Goal: Download file/media

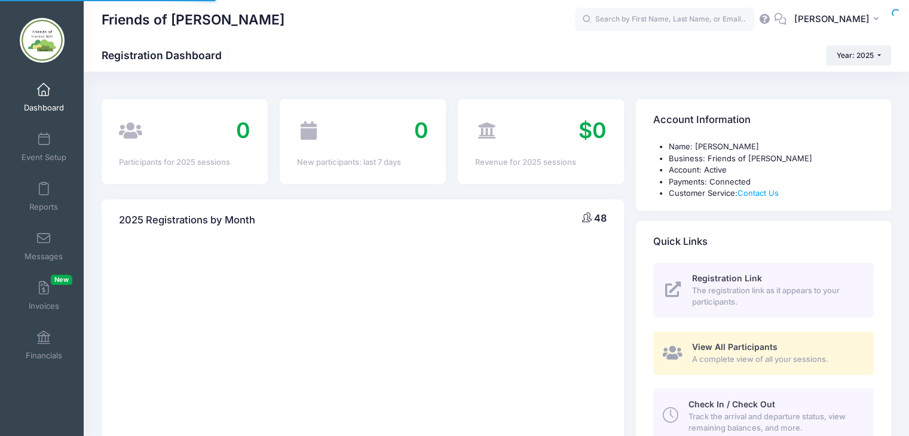
select select
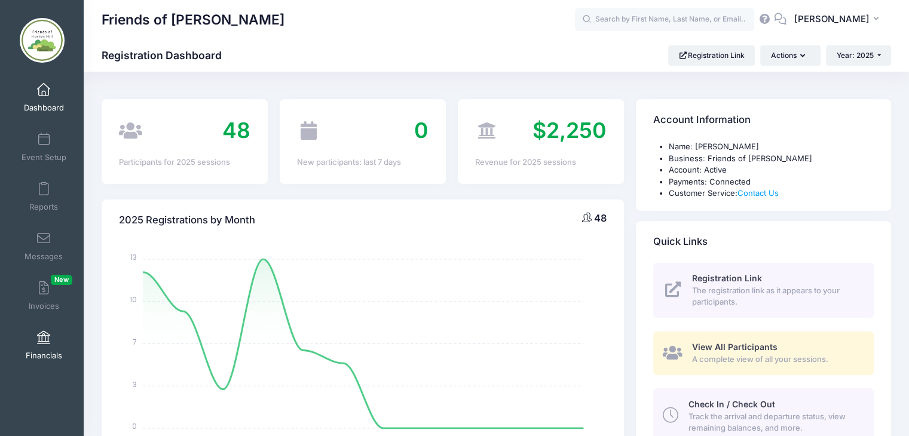
click at [44, 338] on span at bounding box center [44, 338] width 0 height 13
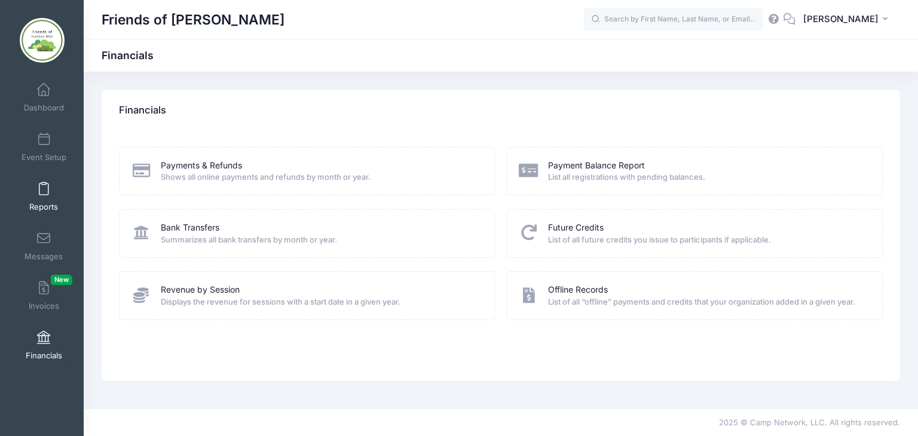
click at [44, 188] on span at bounding box center [44, 189] width 0 height 13
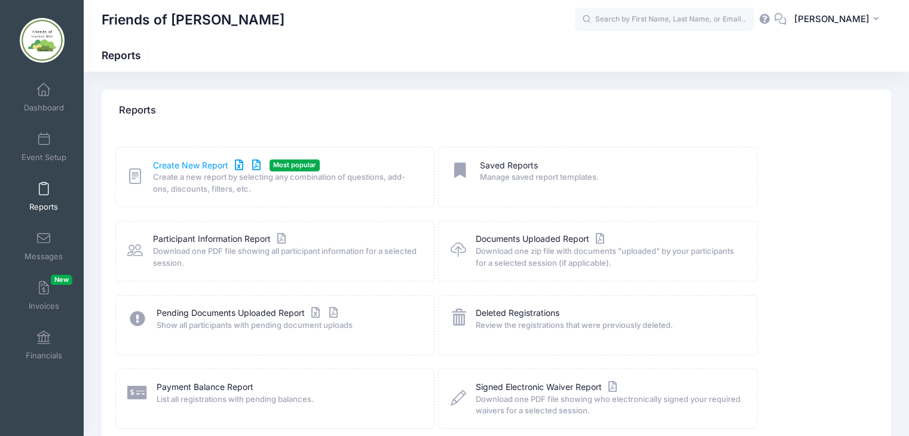
click at [237, 167] on icon at bounding box center [239, 165] width 14 height 8
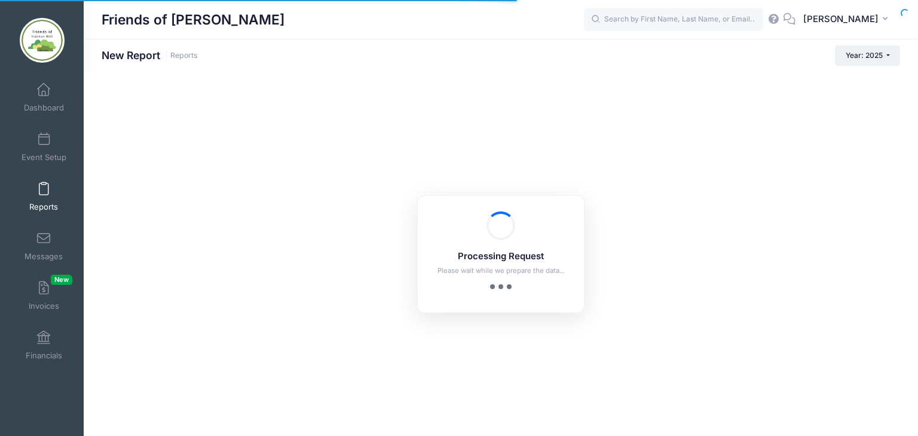
checkbox input "true"
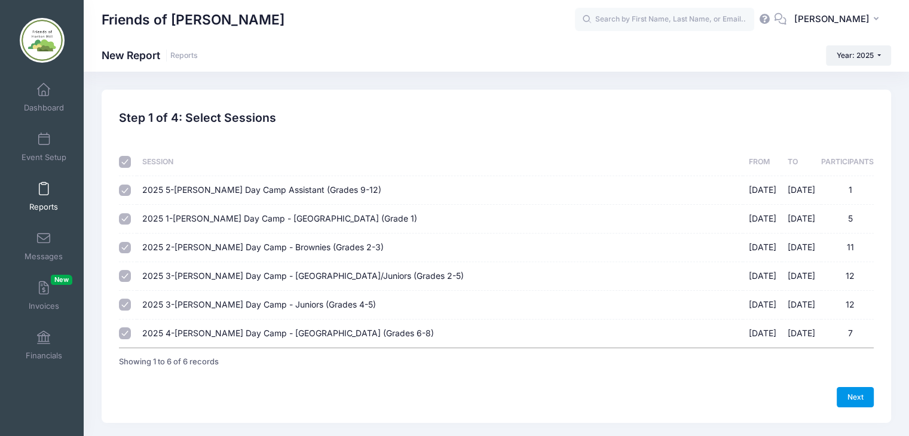
click at [855, 393] on link "Next" at bounding box center [855, 397] width 37 height 20
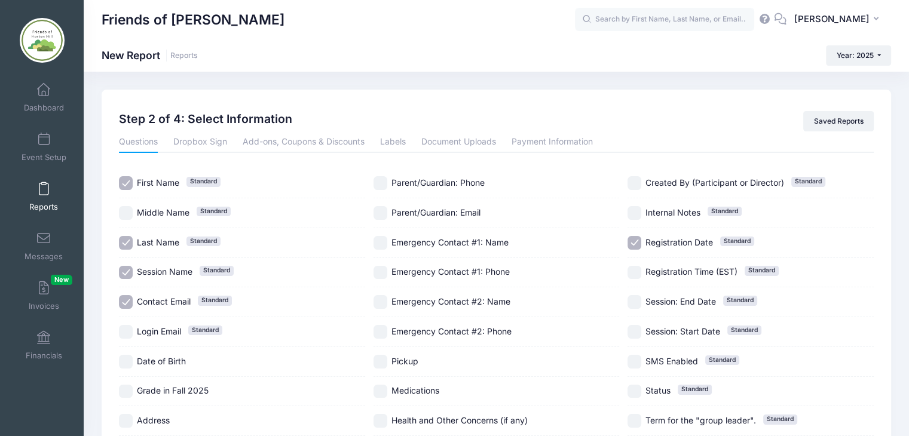
click at [124, 305] on input "Contact Email Standard" at bounding box center [126, 302] width 14 height 14
checkbox input "false"
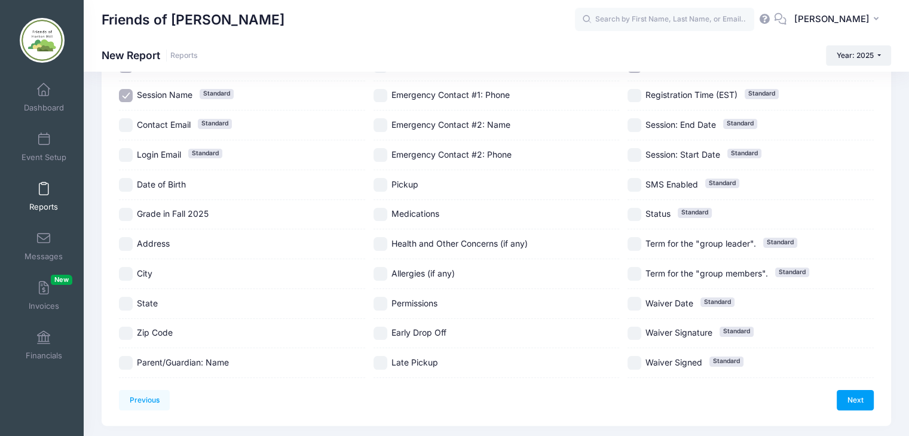
scroll to position [210, 0]
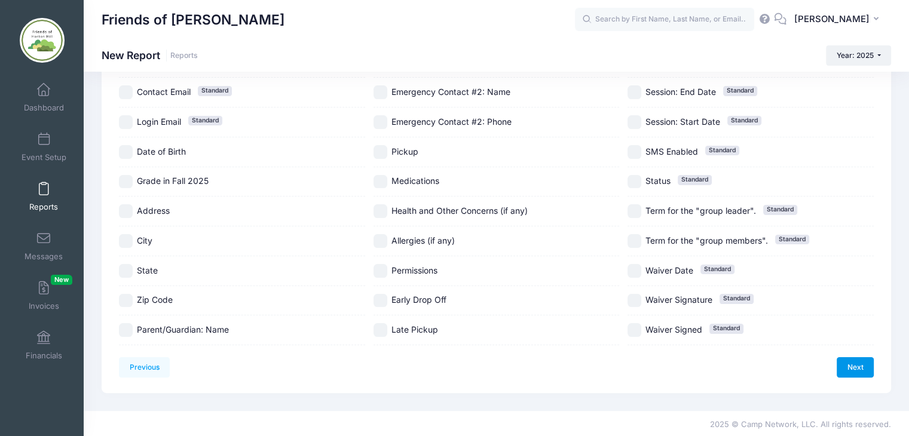
click at [856, 363] on link "Next" at bounding box center [855, 367] width 37 height 20
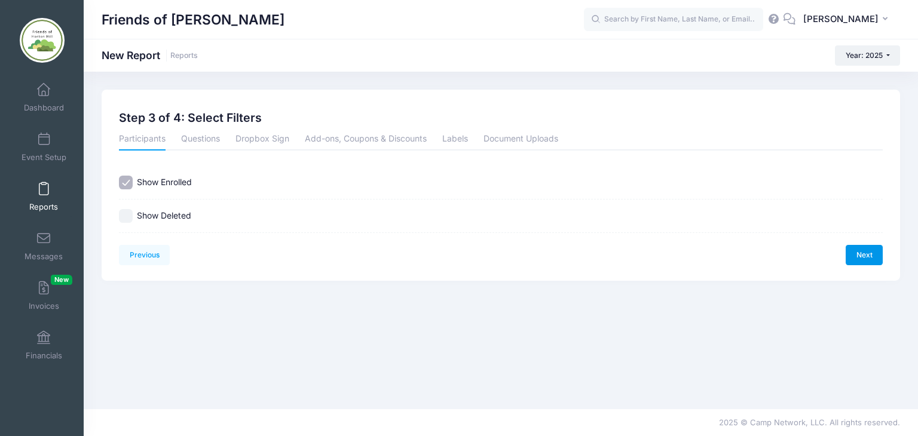
click at [860, 254] on link "Next" at bounding box center [864, 255] width 37 height 20
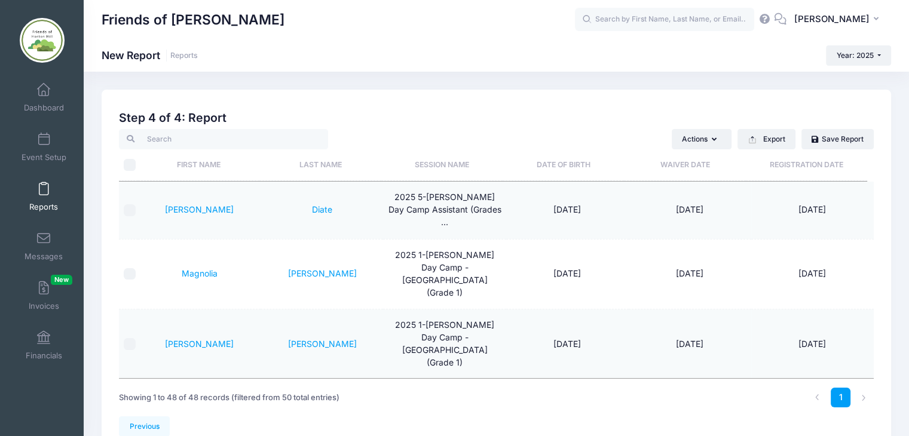
click at [44, 192] on span at bounding box center [44, 189] width 0 height 13
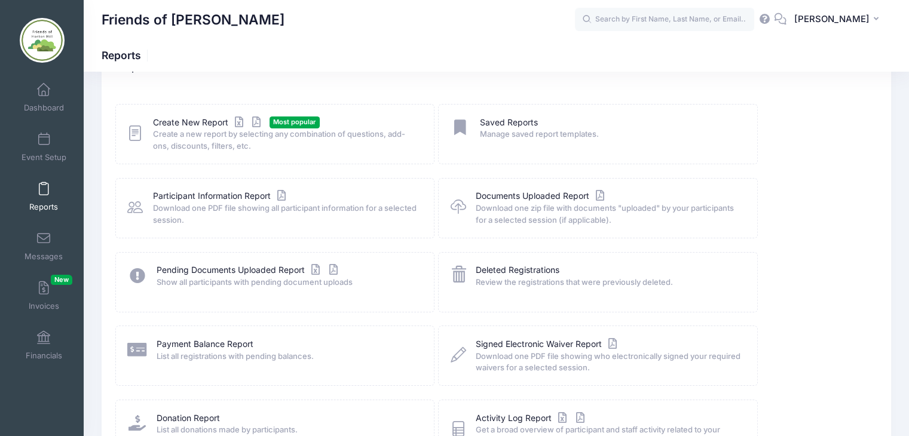
scroll to position [151, 0]
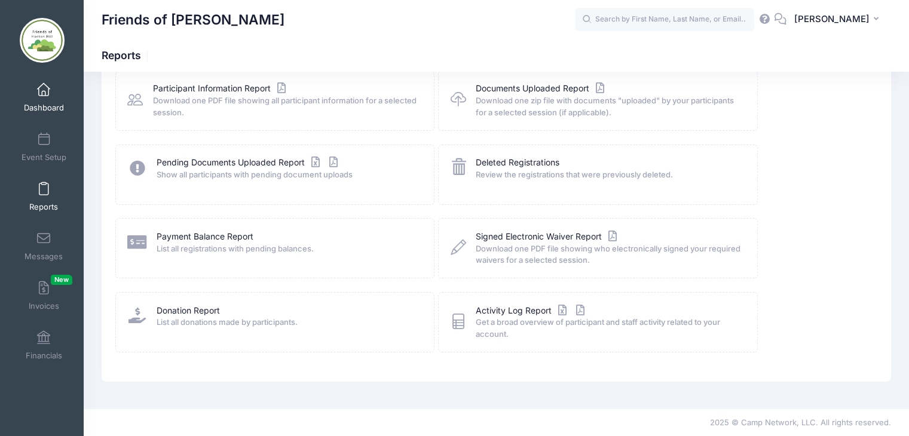
click at [44, 88] on span at bounding box center [44, 90] width 0 height 13
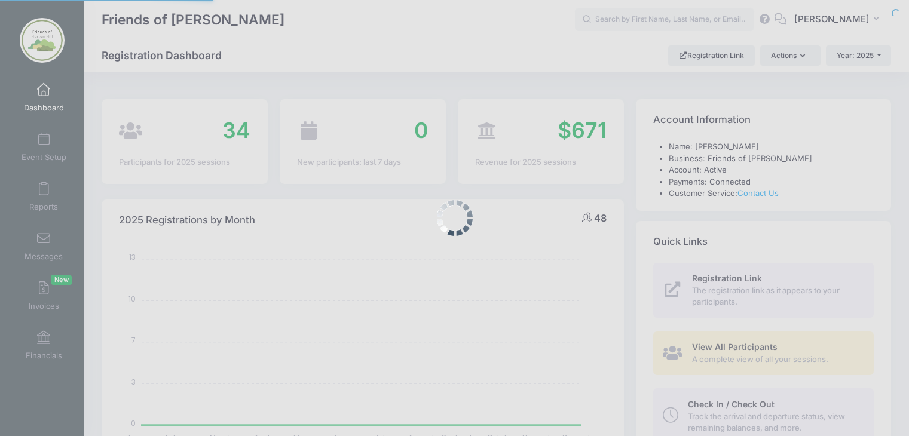
select select
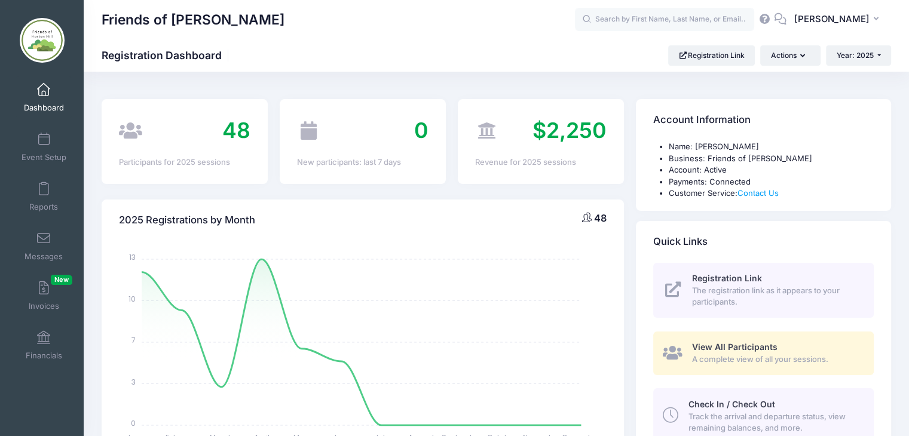
click at [755, 347] on span "View All Participants" at bounding box center [734, 347] width 85 height 10
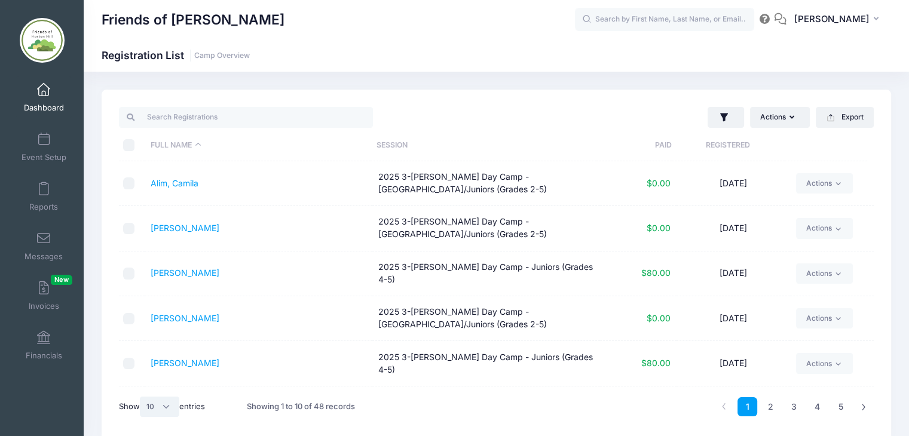
click at [167, 407] on select "All 10 25 50" at bounding box center [159, 407] width 39 height 20
select select "50"
click at [142, 397] on select "All 10 25 50" at bounding box center [159, 407] width 39 height 20
click at [856, 119] on button "Export" at bounding box center [845, 117] width 58 height 20
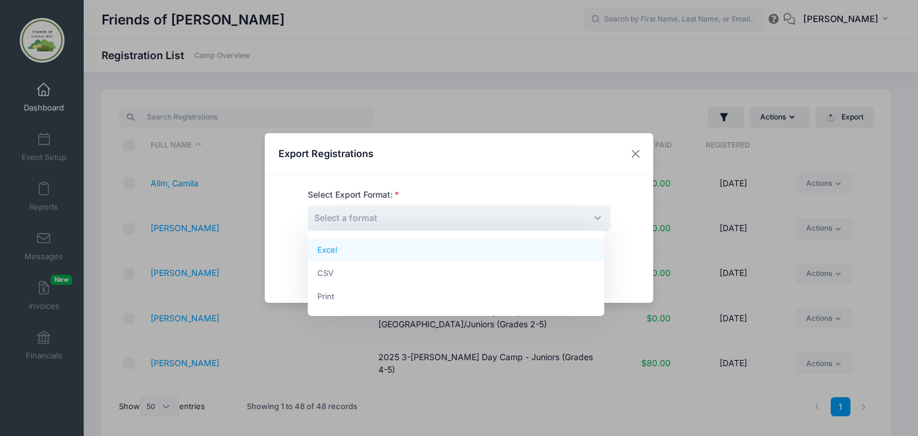
click at [588, 219] on span "Select a format" at bounding box center [459, 219] width 303 height 26
select select "excel"
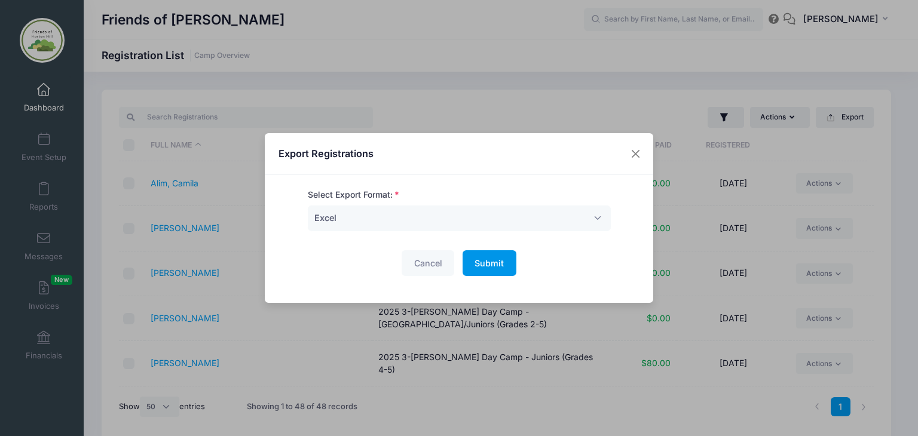
click at [487, 262] on span "Submit" at bounding box center [489, 263] width 29 height 10
